Goal: Find specific page/section: Find specific page/section

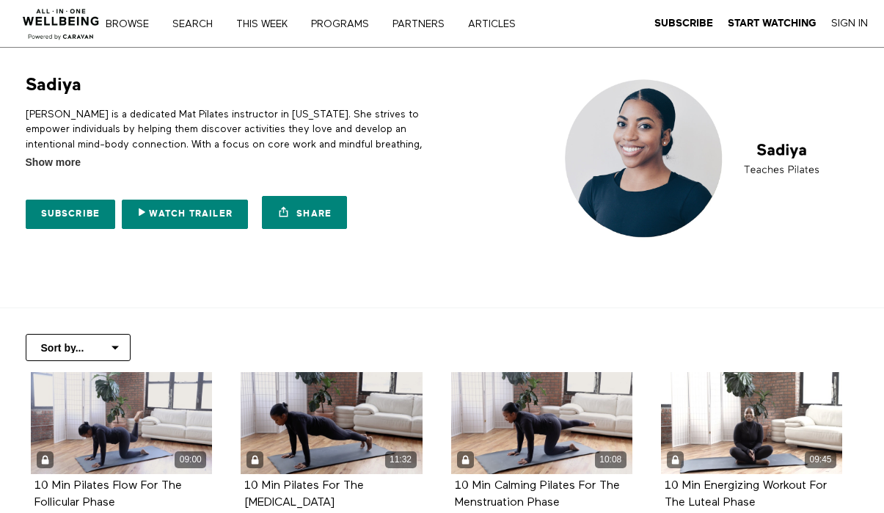
click at [191, 14] on div "Browse Search THIS WEEK PROGRAMS PARTNERS ARTICLES Subscribe Start Watching Sig…" at bounding box center [303, 23] width 607 height 47
click at [194, 24] on link "Search" at bounding box center [197, 24] width 61 height 10
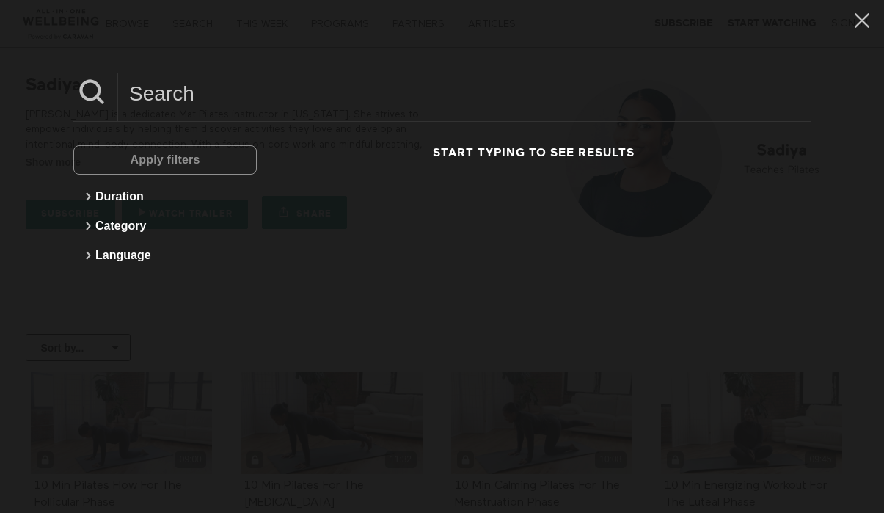
click at [207, 87] on input at bounding box center [464, 93] width 692 height 40
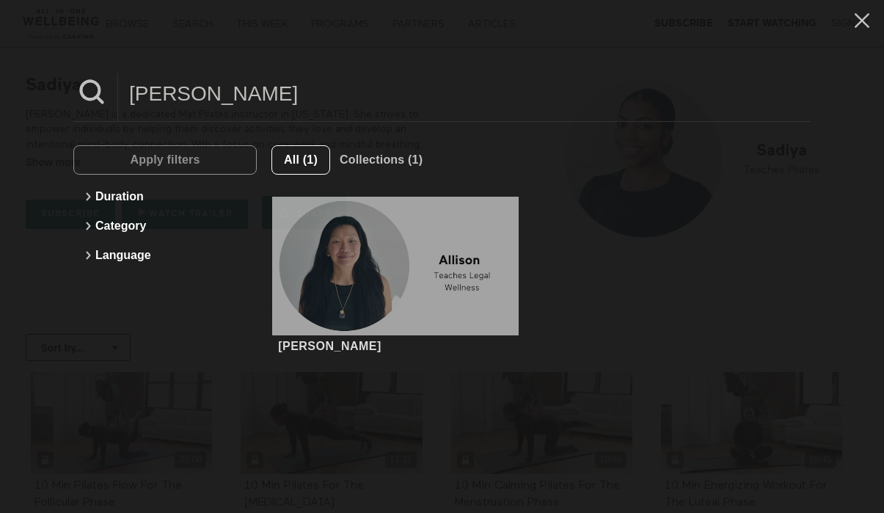
type input "allison"
click at [346, 322] on div at bounding box center [395, 266] width 246 height 139
